Goal: Find specific page/section: Find specific page/section

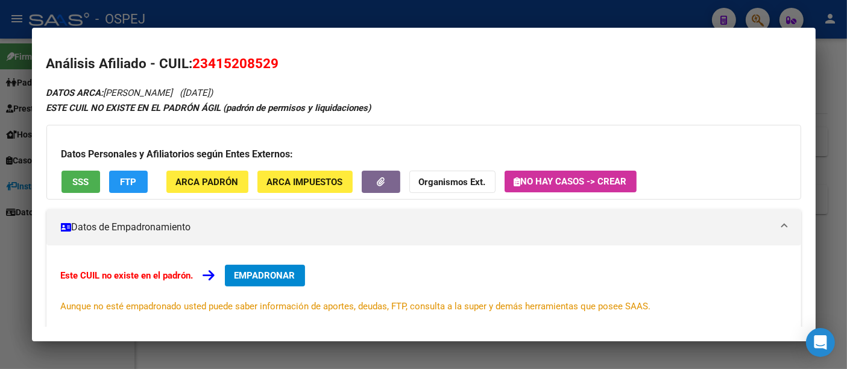
scroll to position [535, 0]
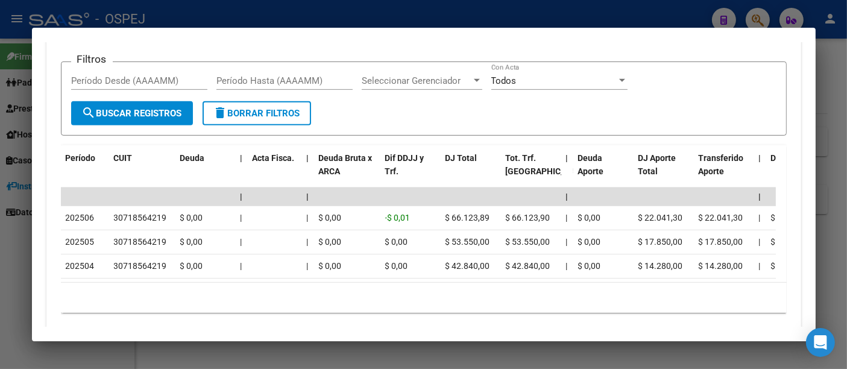
click at [317, 17] on div at bounding box center [423, 184] width 847 height 369
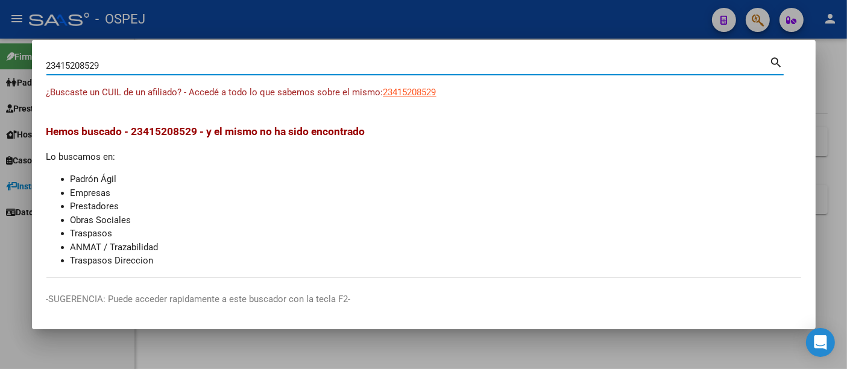
click at [221, 61] on input "23415208529" at bounding box center [408, 65] width 724 height 11
type input "2"
type input "70243034"
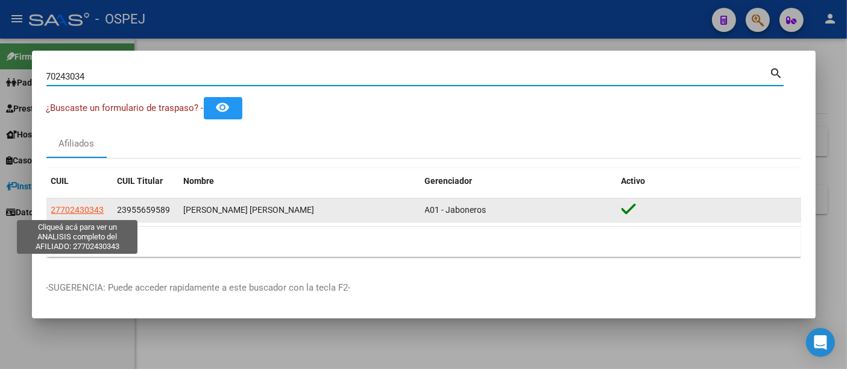
click at [86, 212] on span "27702430343" at bounding box center [77, 210] width 53 height 10
type textarea "27702430343"
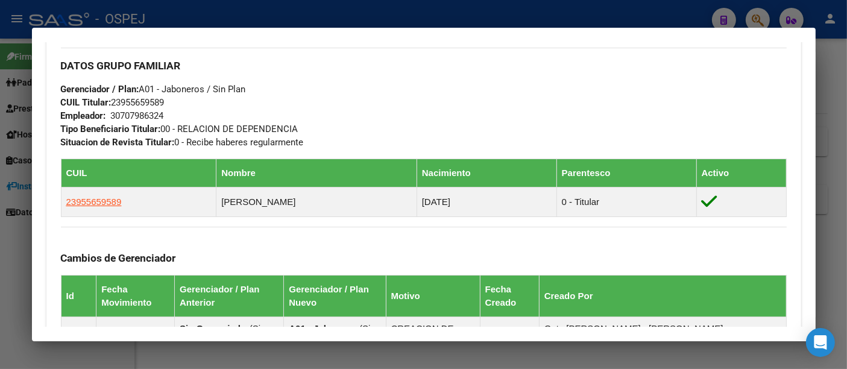
click at [363, 16] on div at bounding box center [423, 184] width 847 height 369
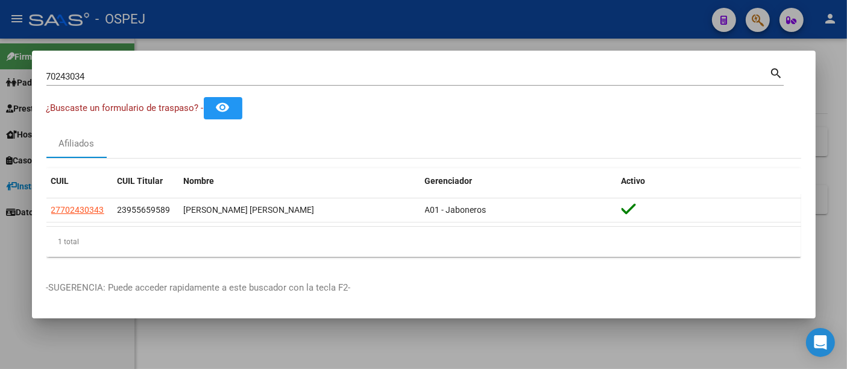
click at [297, 75] on input "70243034" at bounding box center [408, 76] width 724 height 11
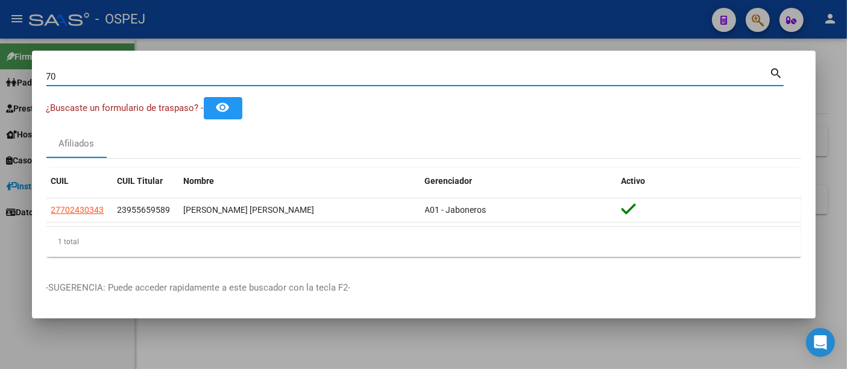
type input "7"
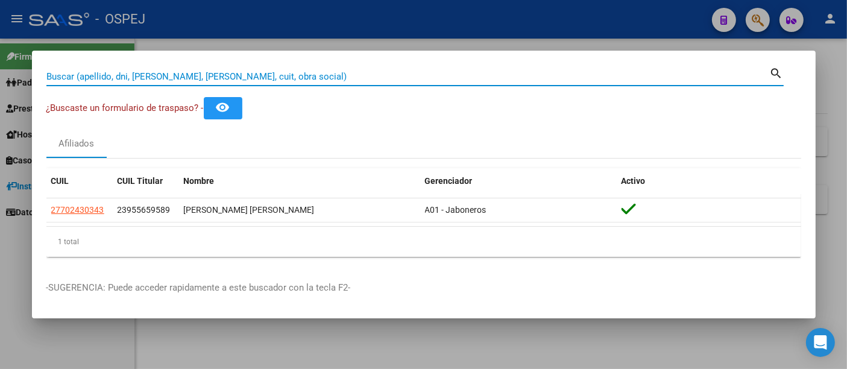
paste input "20260091523"
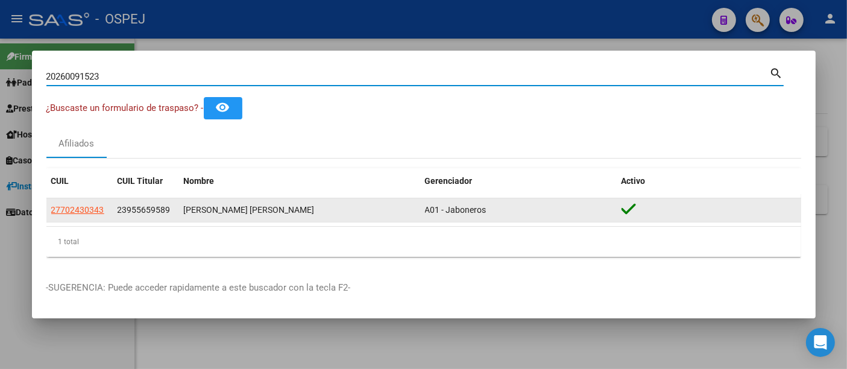
type input "20260091523"
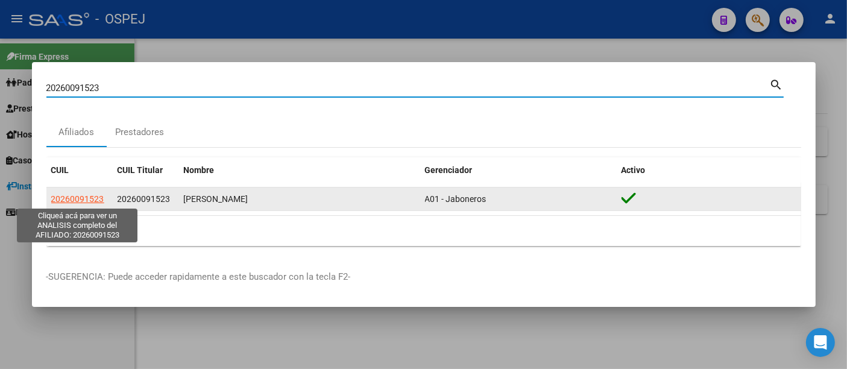
click at [73, 198] on span "20260091523" at bounding box center [77, 199] width 53 height 10
type textarea "20260091523"
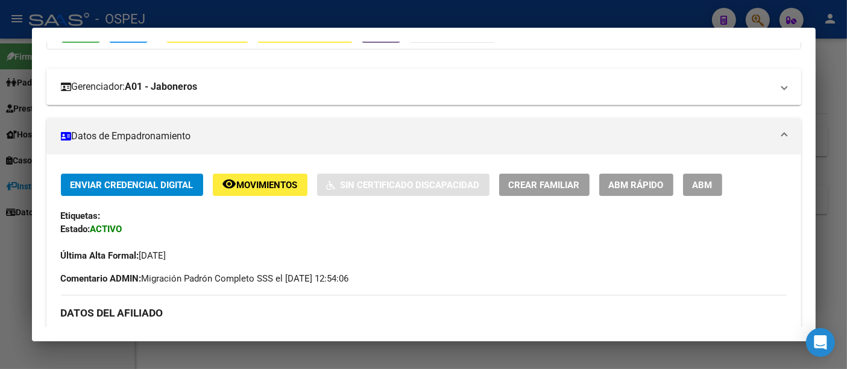
scroll to position [0, 0]
